Goal: Task Accomplishment & Management: Manage account settings

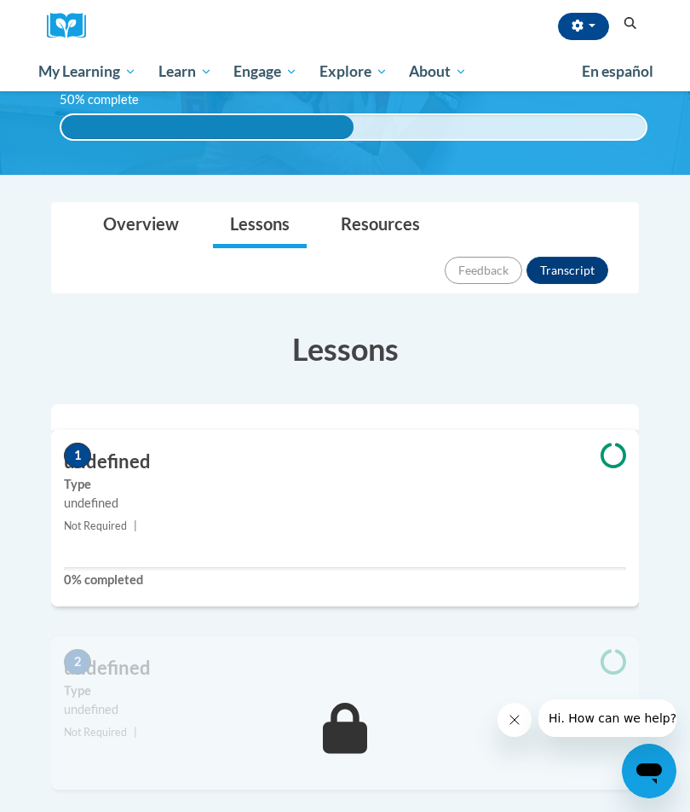
scroll to position [138, 0]
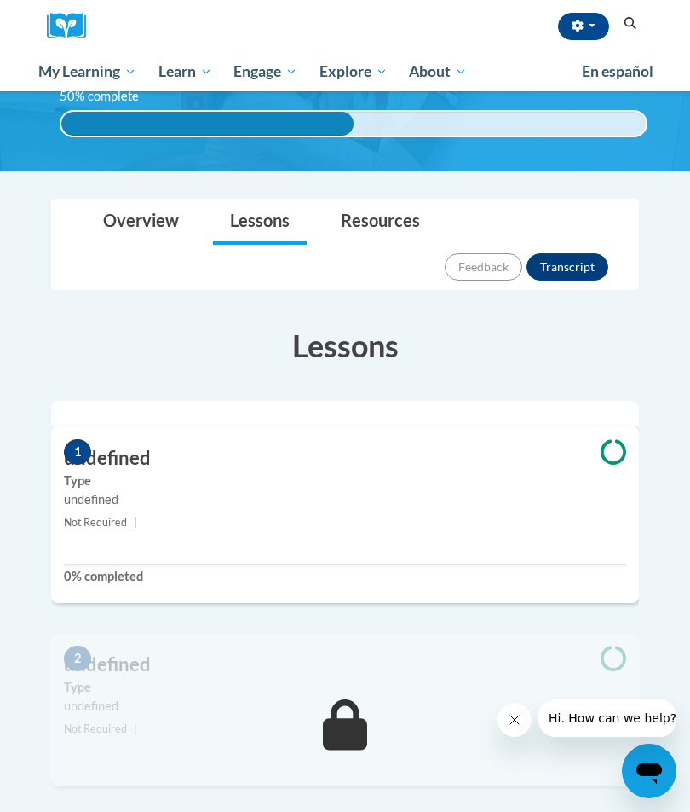
click at [435, 490] on div "1 undefined Type undefined Not Required | 0% completed" at bounding box center [345, 514] width 588 height 176
click at [613, 439] on icon at bounding box center [614, 452] width 26 height 26
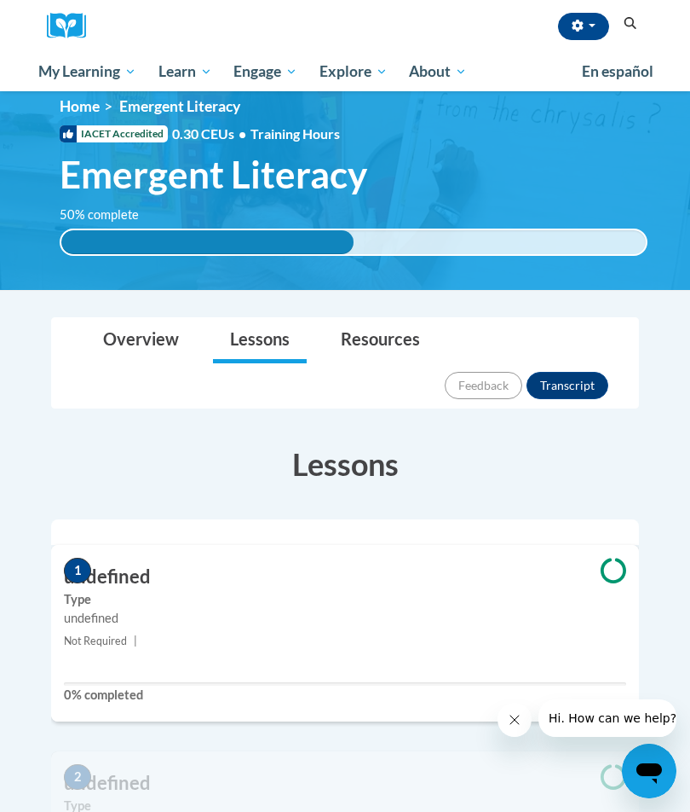
scroll to position [0, 0]
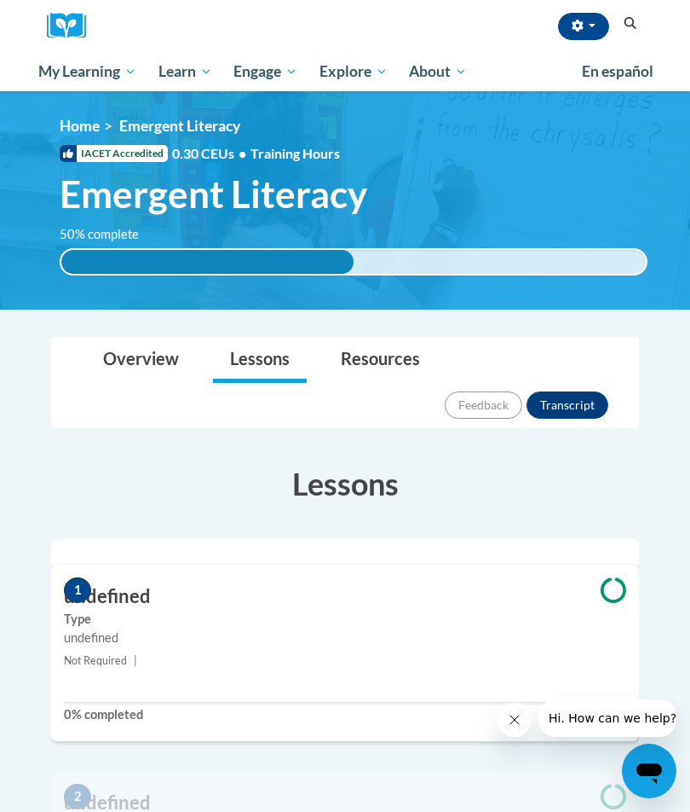
click at [334, 609] on label "Type" at bounding box center [345, 618] width 563 height 19
click at [554, 609] on label "Type" at bounding box center [345, 618] width 563 height 19
click at [627, 577] on span at bounding box center [613, 591] width 51 height 29
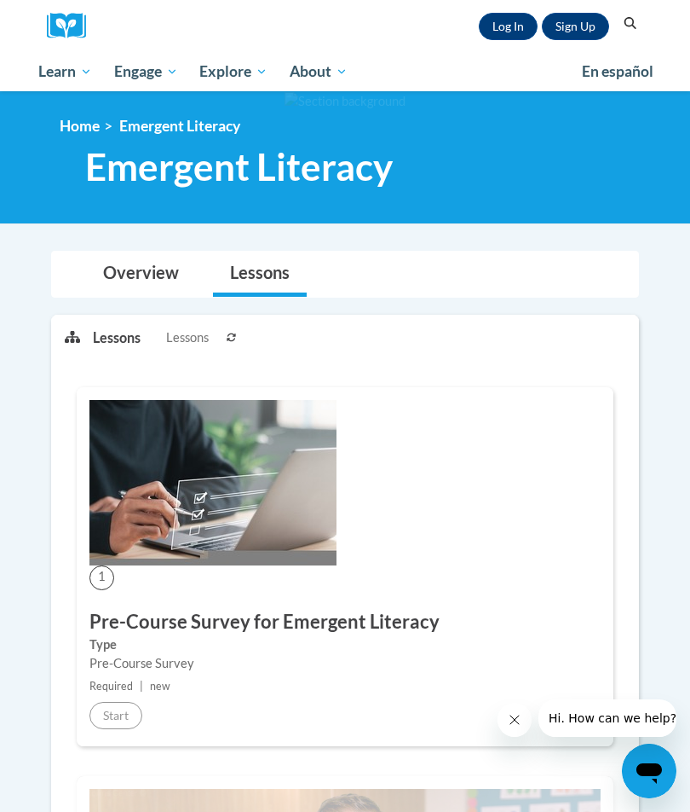
click at [502, 36] on link "Log In" at bounding box center [508, 26] width 59 height 27
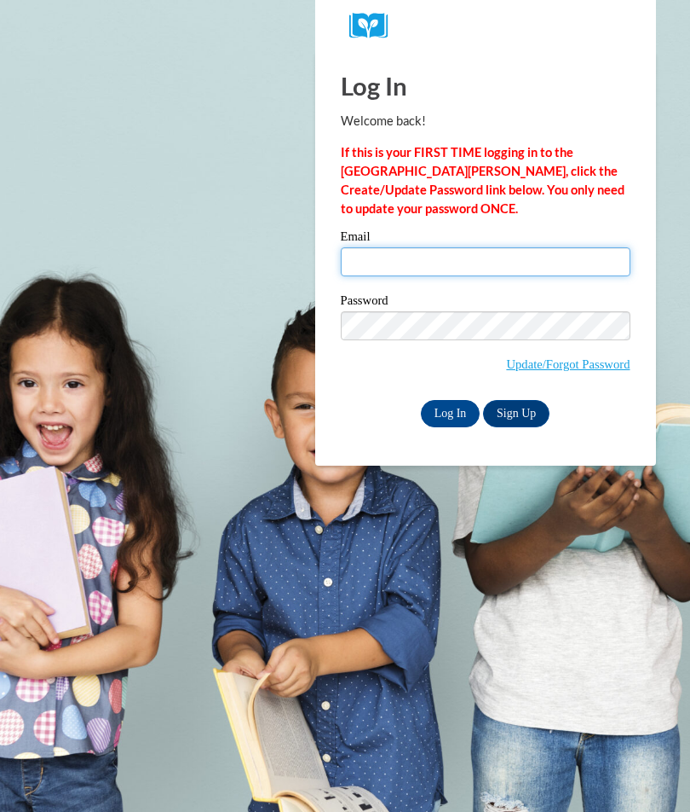
click at [425, 260] on input "Email" at bounding box center [486, 261] width 290 height 29
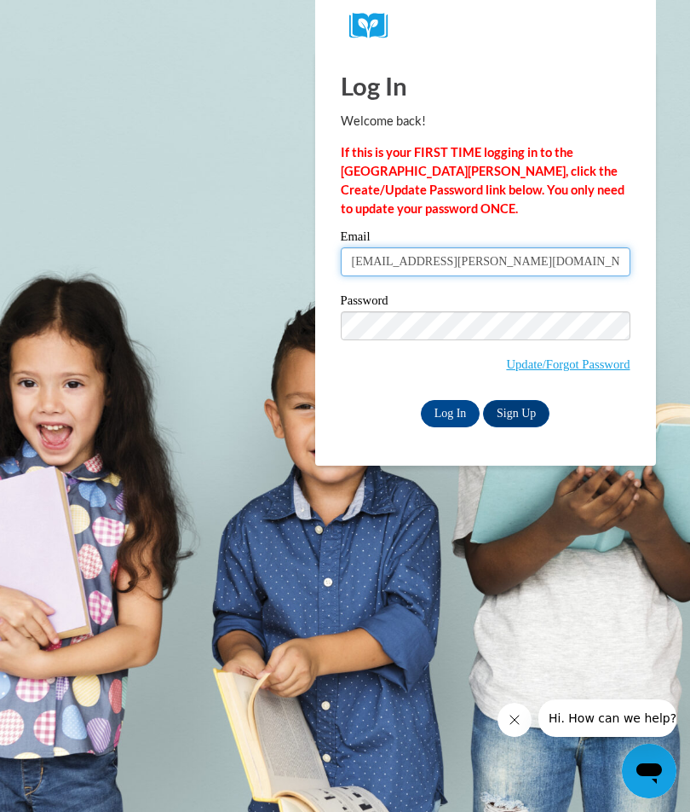
type input "elisha.flournoy@yahoo.com"
click at [453, 410] on input "Log In" at bounding box center [451, 413] width 60 height 27
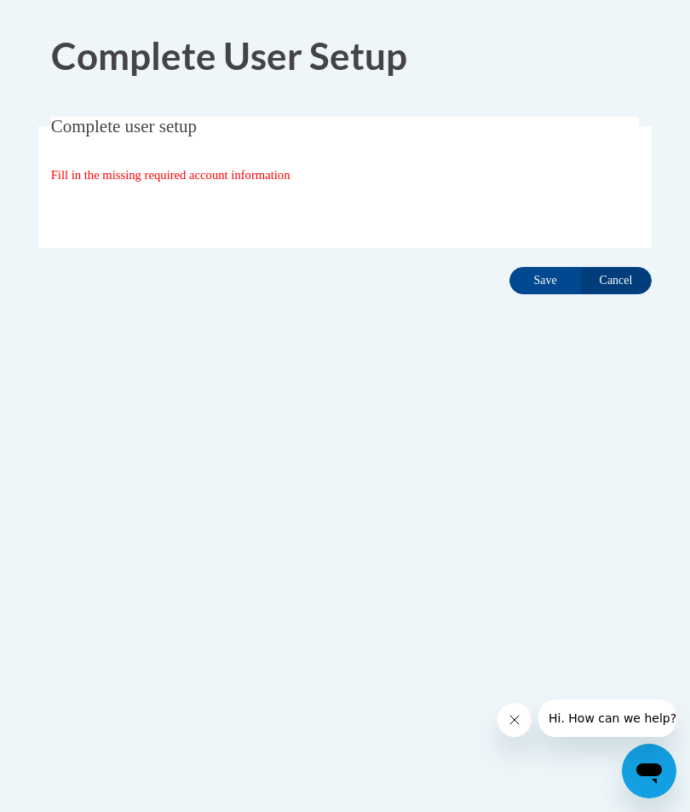
click at [552, 284] on input "Save" at bounding box center [546, 280] width 72 height 27
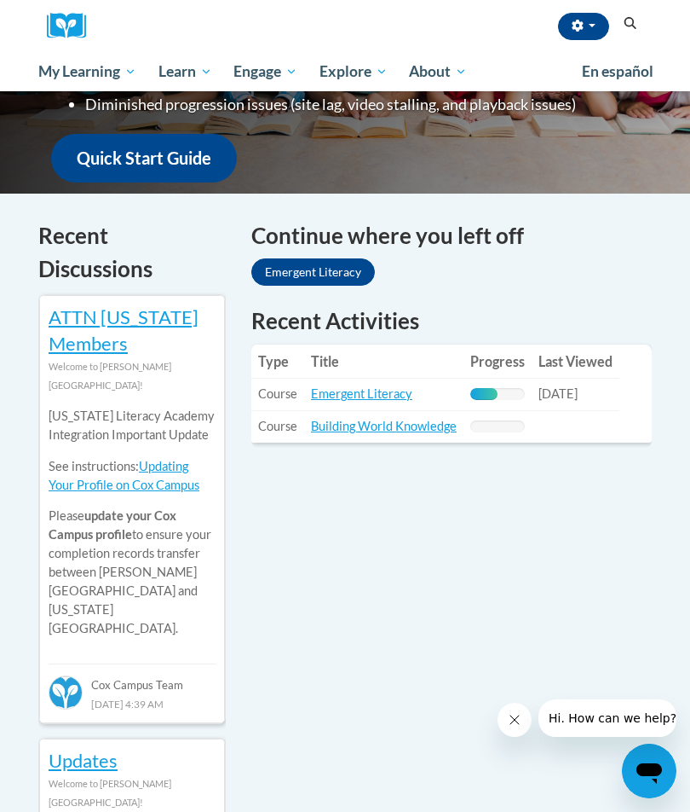
scroll to position [448, 0]
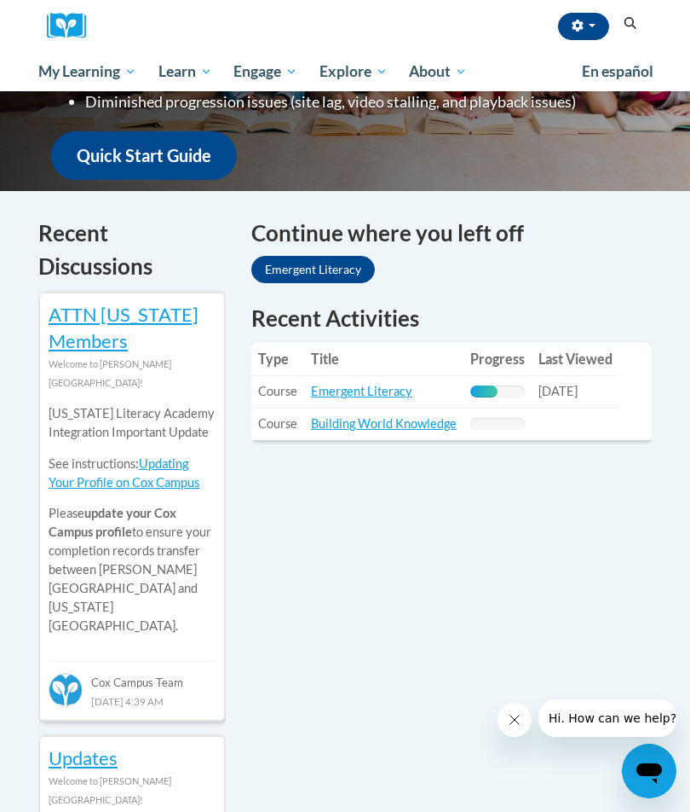
click at [578, 385] on span "[DATE]" at bounding box center [558, 391] width 39 height 14
